Goal: Navigation & Orientation: Go to known website

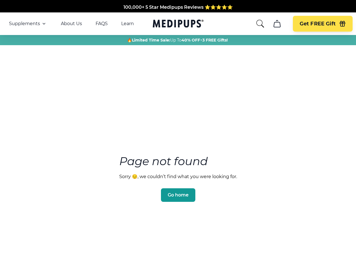
click at [178, 135] on section "Page not found Sorry 😔, we couldn’t find what you were looking for. Go home" at bounding box center [178, 164] width 356 height 216
click at [28, 24] on span "Supplements" at bounding box center [24, 24] width 31 height 6
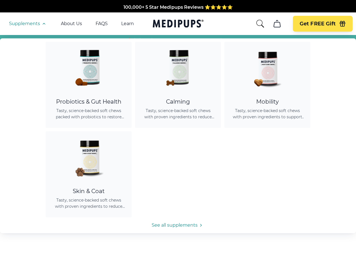
click at [43, 24] on icon "button" at bounding box center [44, 23] width 7 height 7
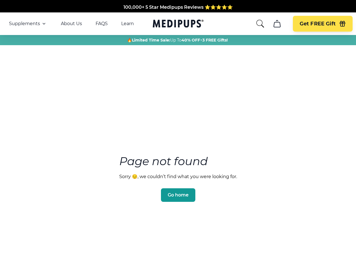
click at [260, 24] on icon "search" at bounding box center [260, 23] width 9 height 9
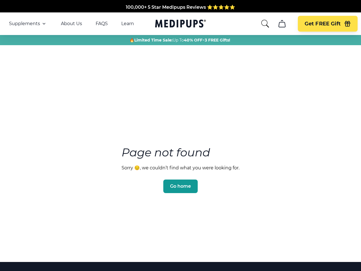
click at [277, 24] on icon "cart" at bounding box center [281, 23] width 9 height 9
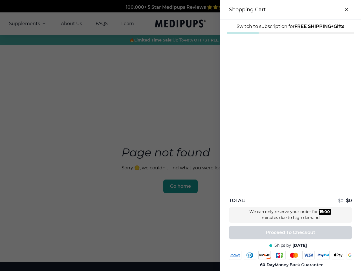
click at [277, 24] on div at bounding box center [180, 135] width 361 height 271
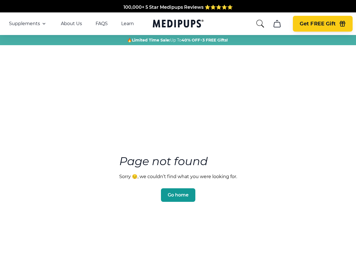
click at [322, 24] on span "Get FREE Gift" at bounding box center [318, 24] width 36 height 6
click at [342, 24] on icon "button" at bounding box center [342, 25] width 5 height 4
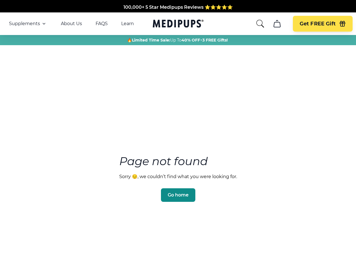
click at [178, 192] on span "Go home" at bounding box center [178, 195] width 21 height 6
